Goal: Information Seeking & Learning: Compare options

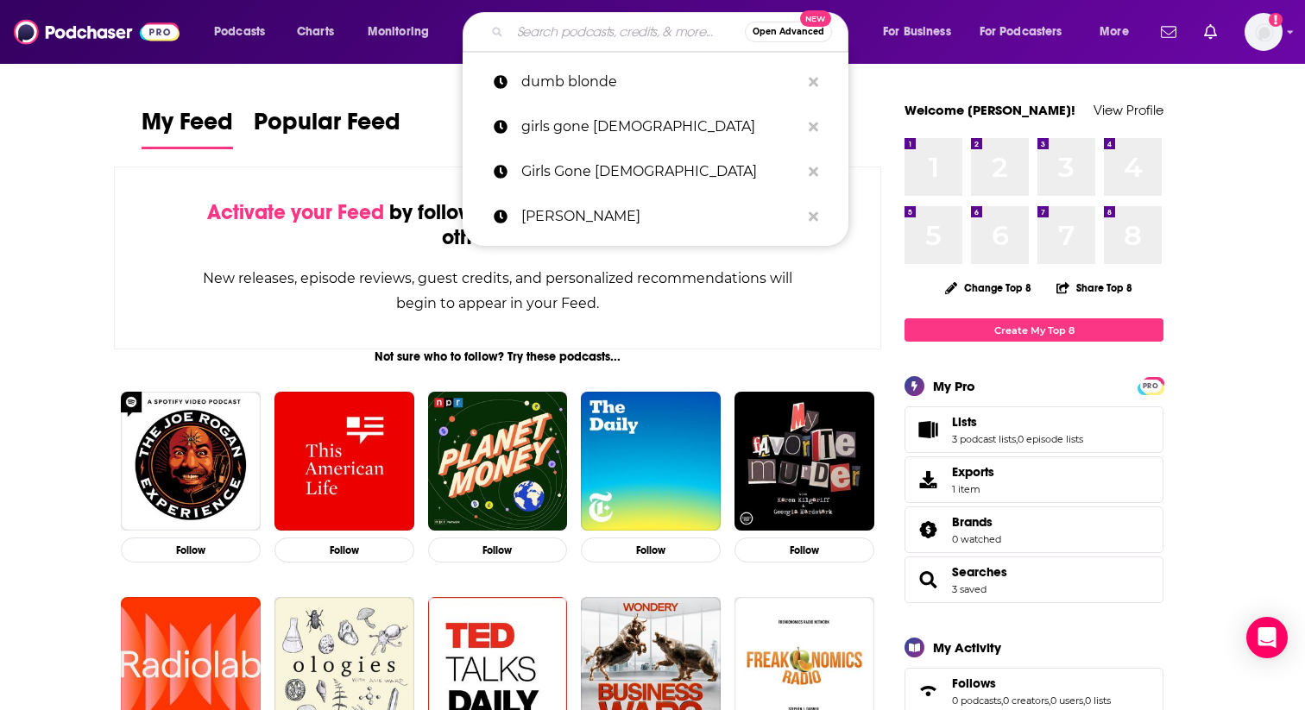
click at [565, 41] on input "Search podcasts, credits, & more..." at bounding box center [627, 32] width 235 height 28
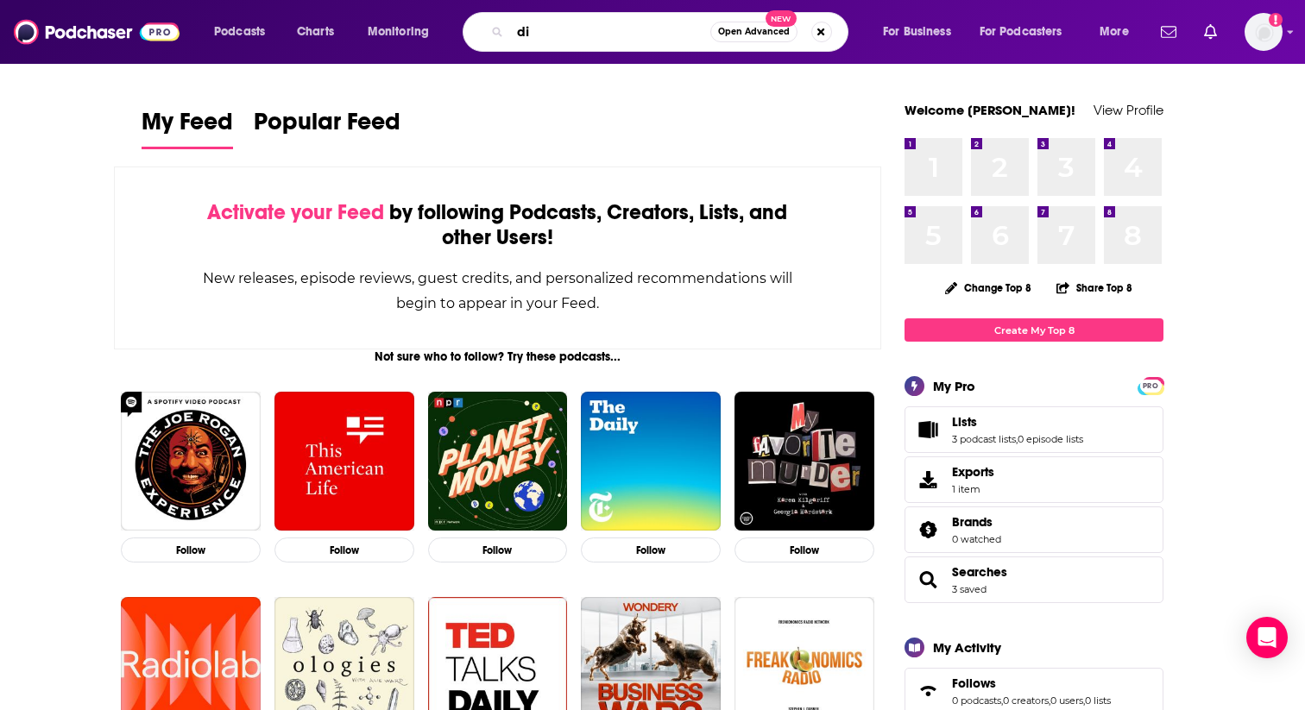
type input "d"
type input "giggly squad"
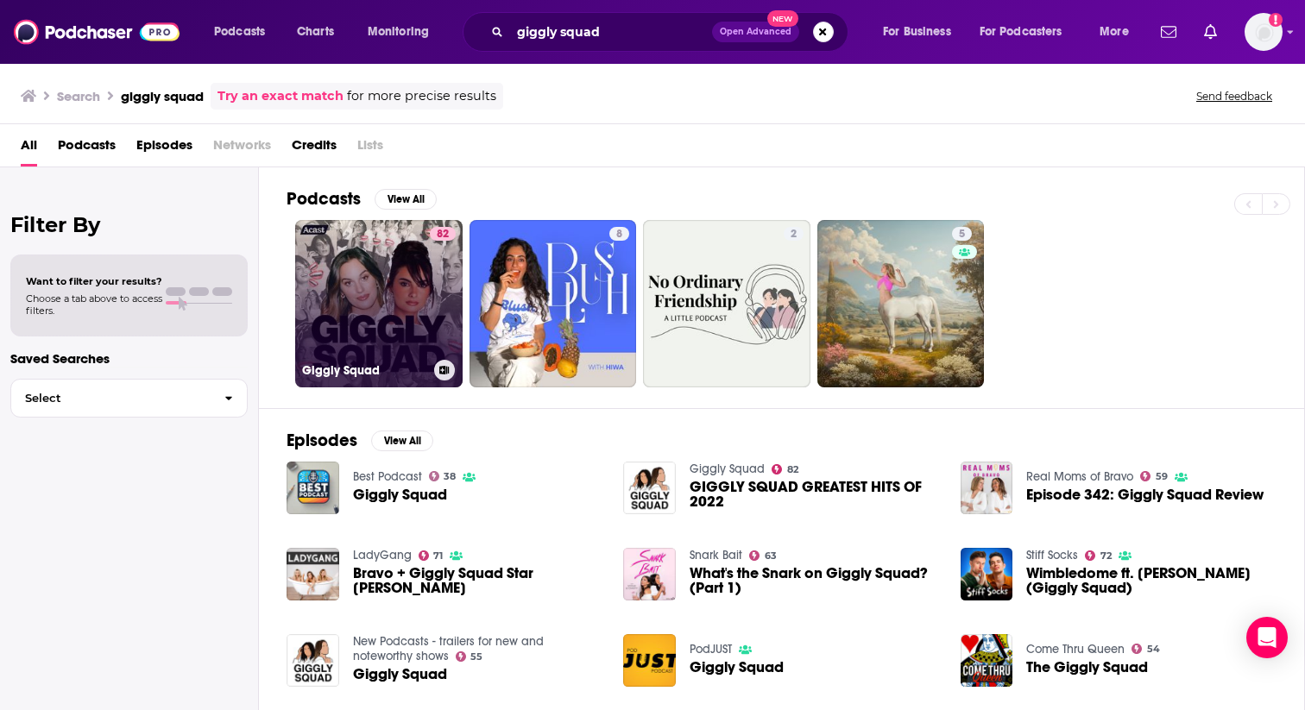
click at [406, 288] on link "82 Giggly Squad" at bounding box center [378, 303] width 167 height 167
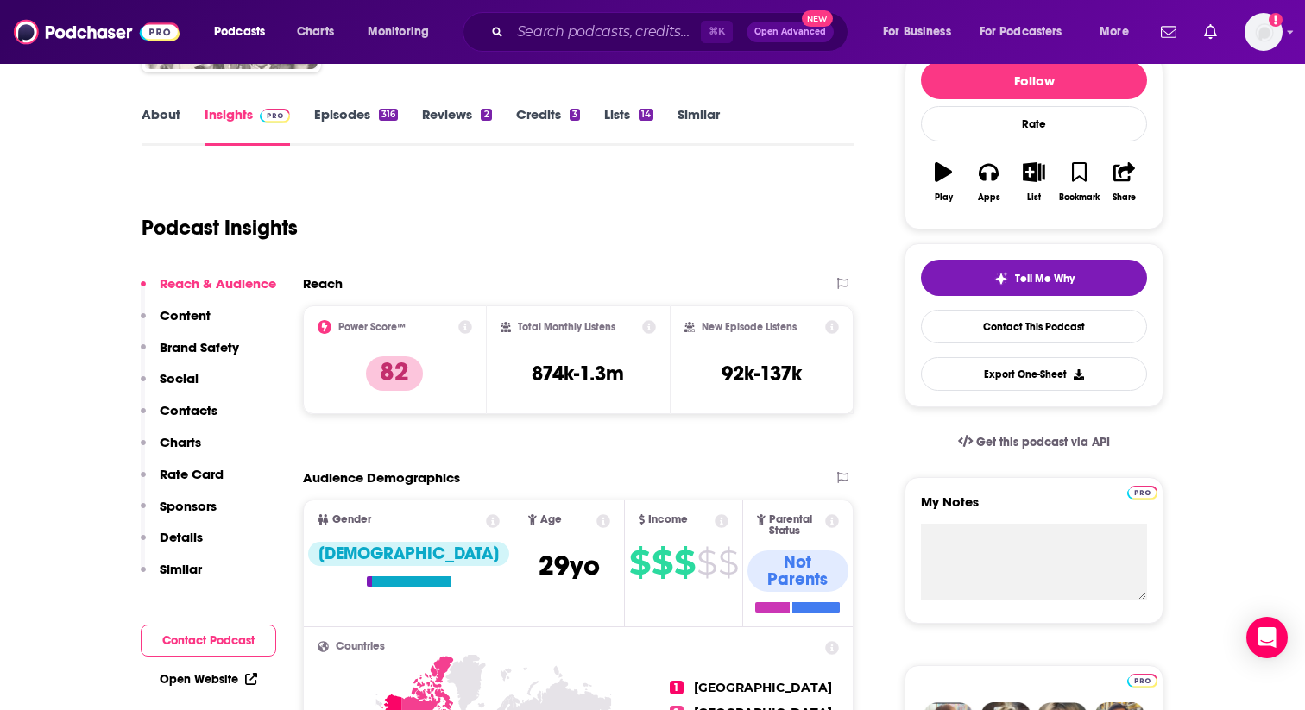
scroll to position [225, 0]
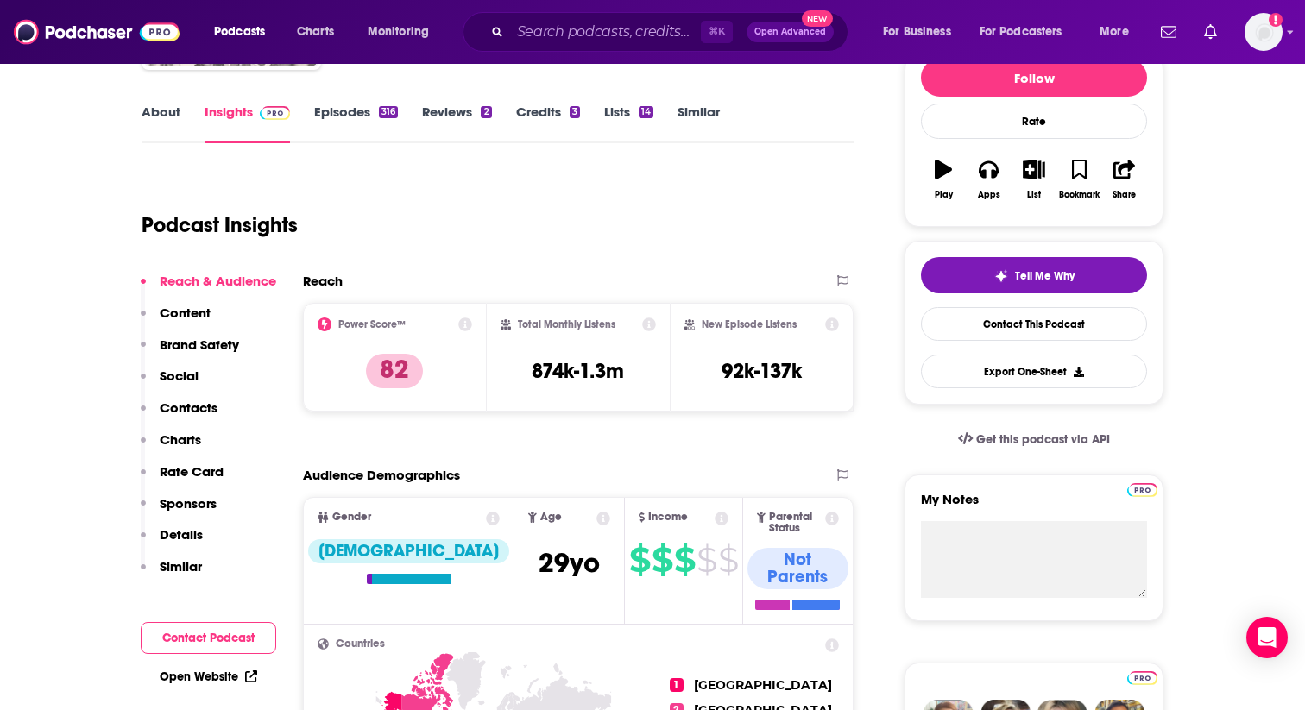
click at [172, 564] on p "Similar" at bounding box center [181, 566] width 42 height 16
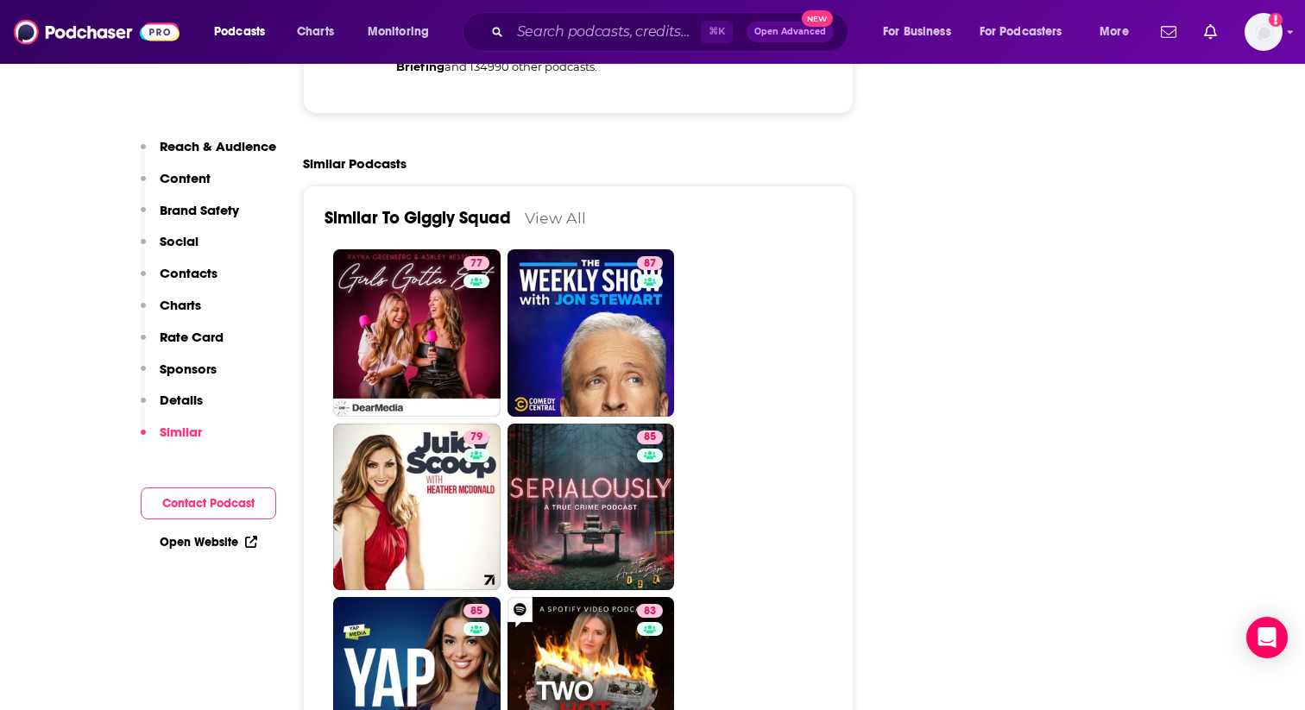
scroll to position [4058, 0]
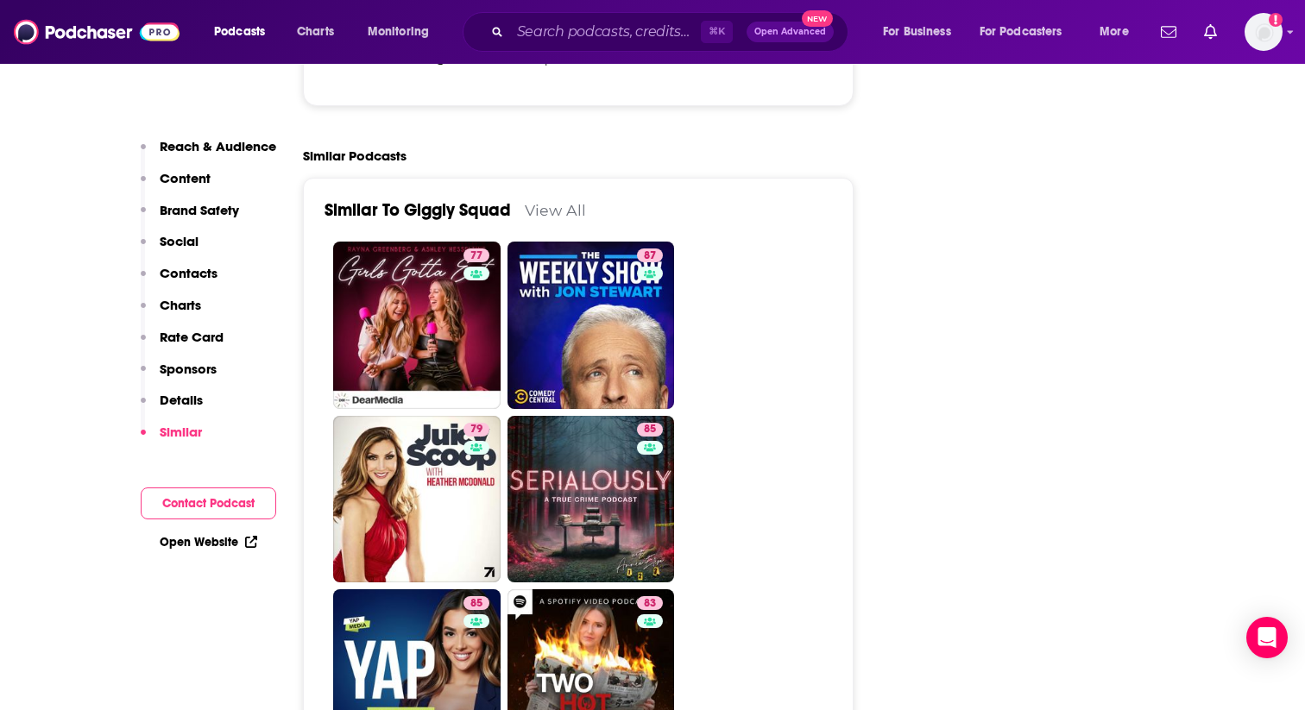
click at [565, 201] on link "View All" at bounding box center [555, 210] width 61 height 18
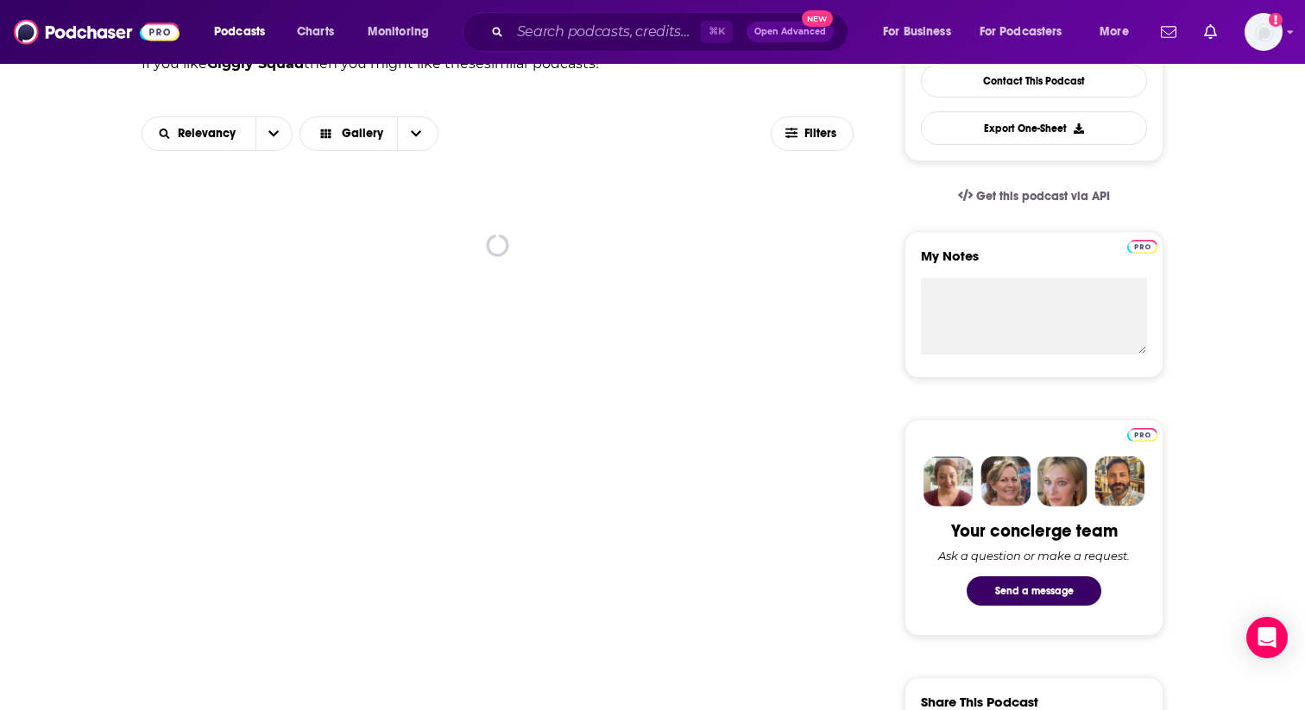
scroll to position [444, 0]
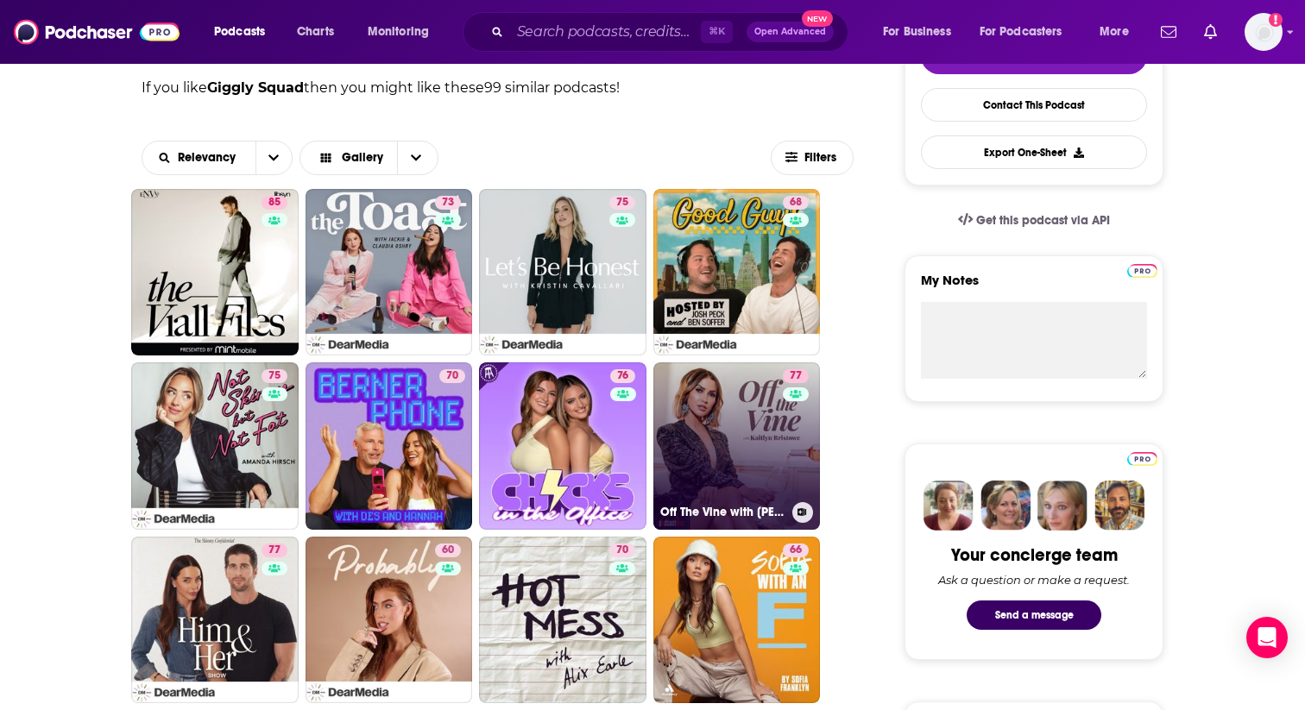
click at [732, 405] on link "77 Off The Vine with [PERSON_NAME]" at bounding box center [736, 445] width 167 height 167
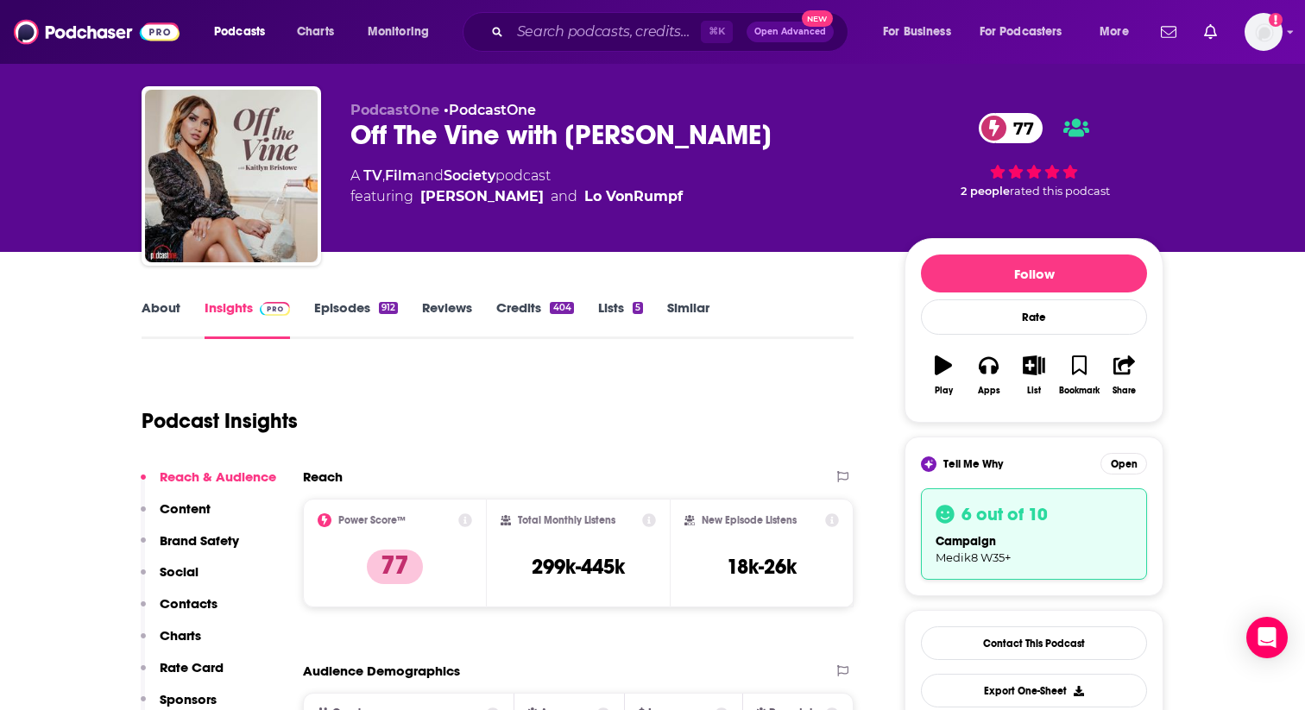
scroll to position [24, 0]
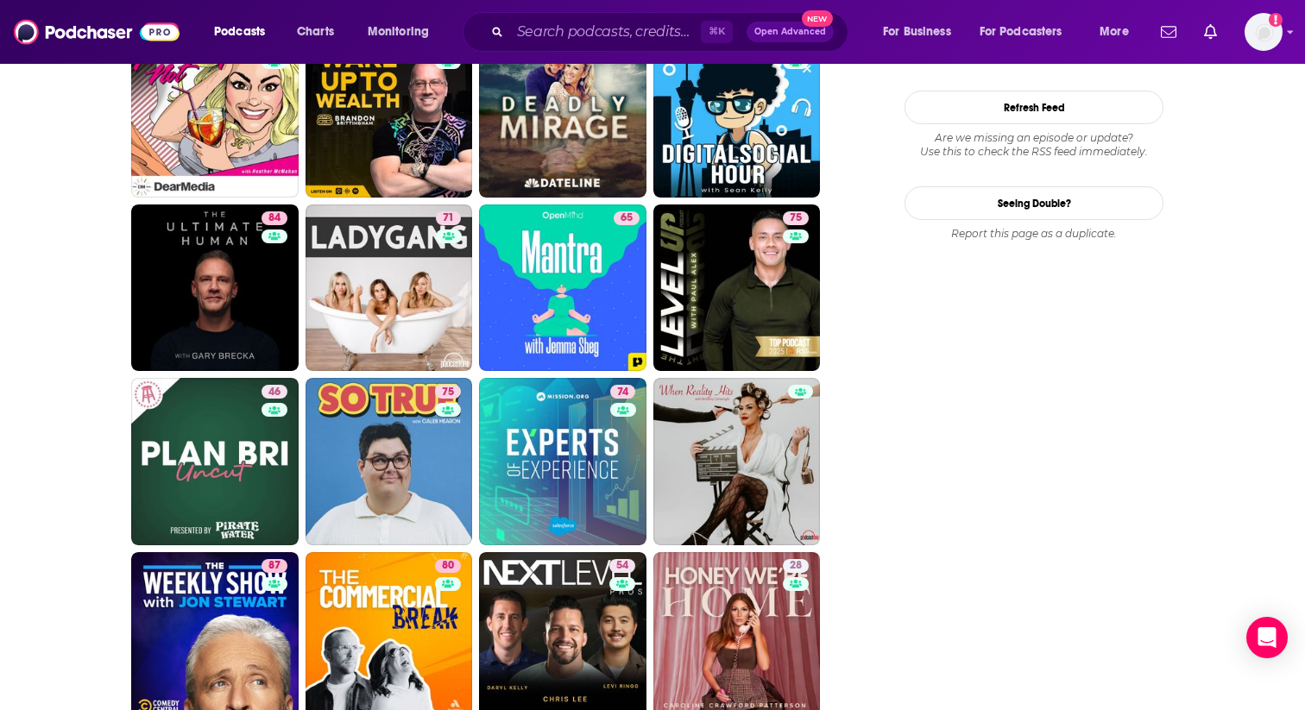
scroll to position [2353, 0]
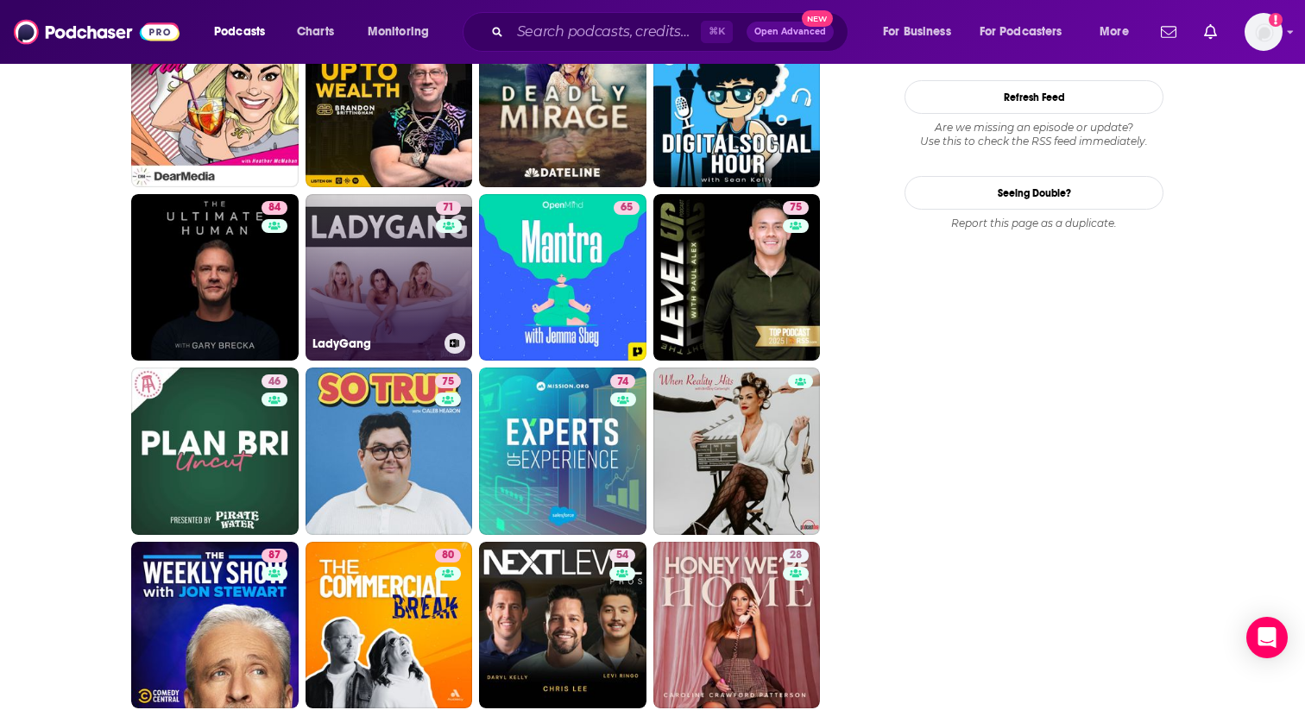
click at [401, 255] on link "71 LadyGang" at bounding box center [389, 277] width 167 height 167
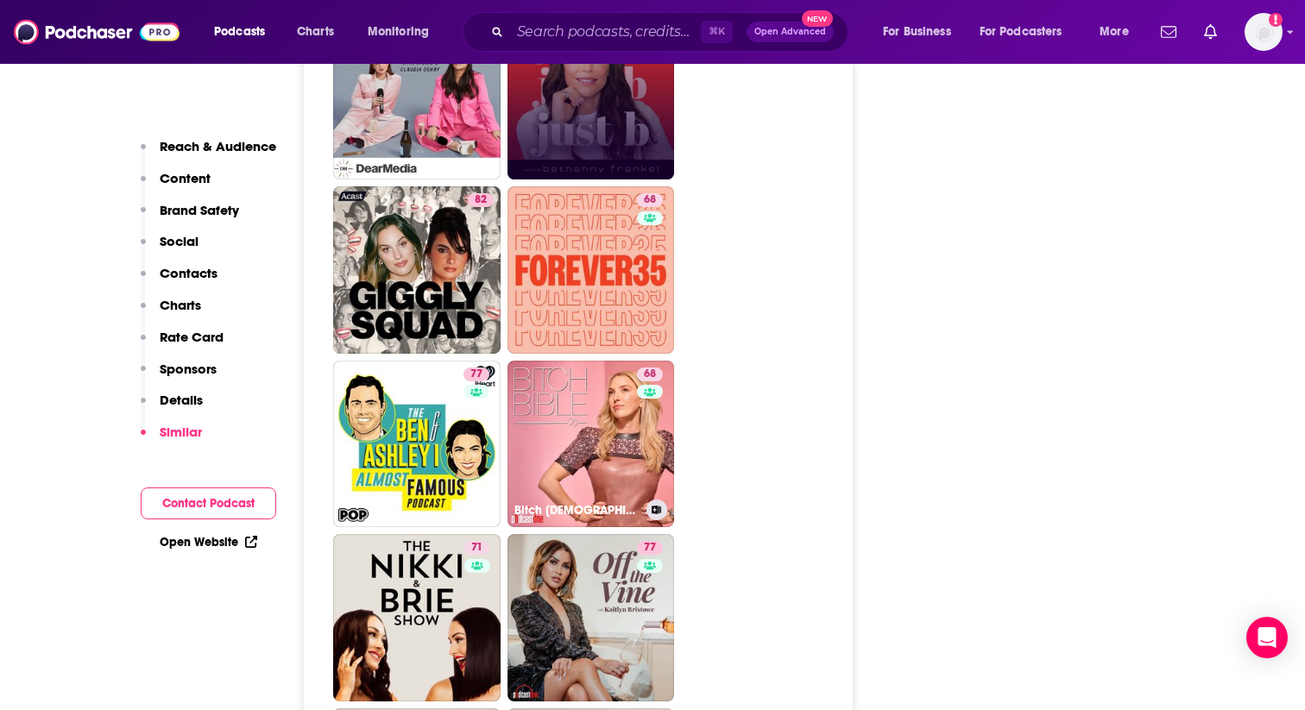
scroll to position [5029, 0]
